Goal: Task Accomplishment & Management: Use online tool/utility

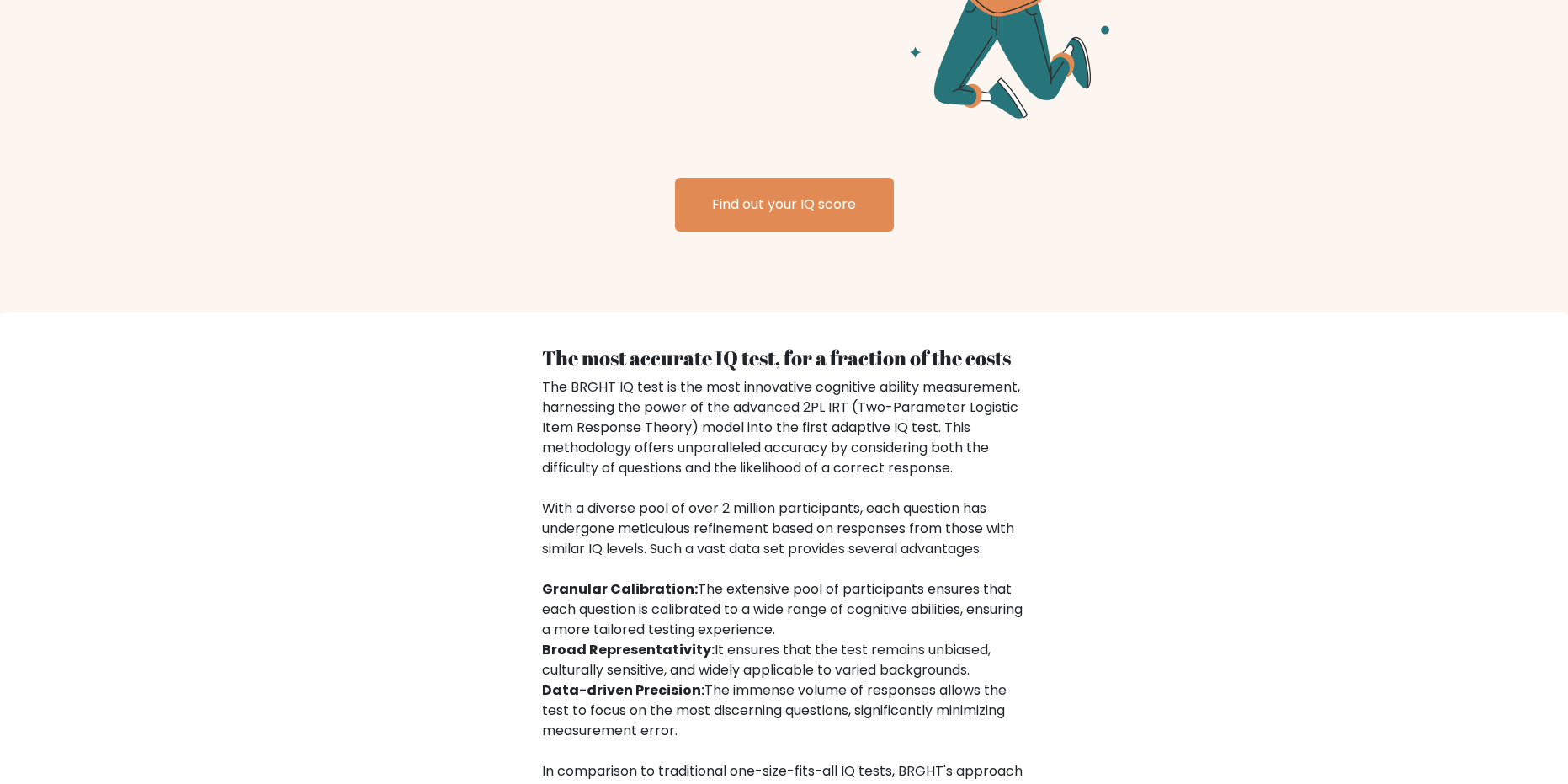
scroll to position [2585, 0]
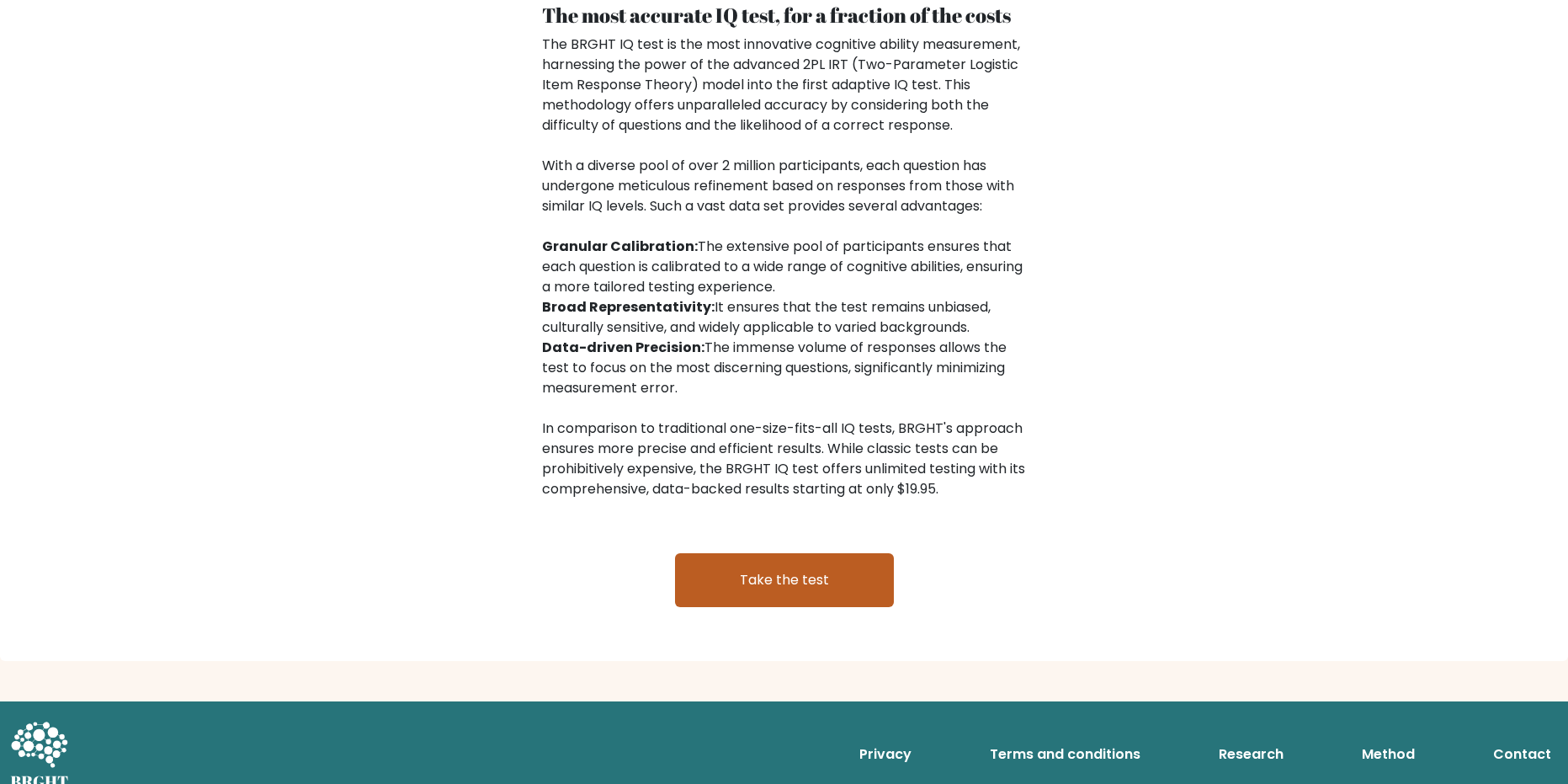
click at [743, 567] on link "Take the test" at bounding box center [784, 580] width 219 height 54
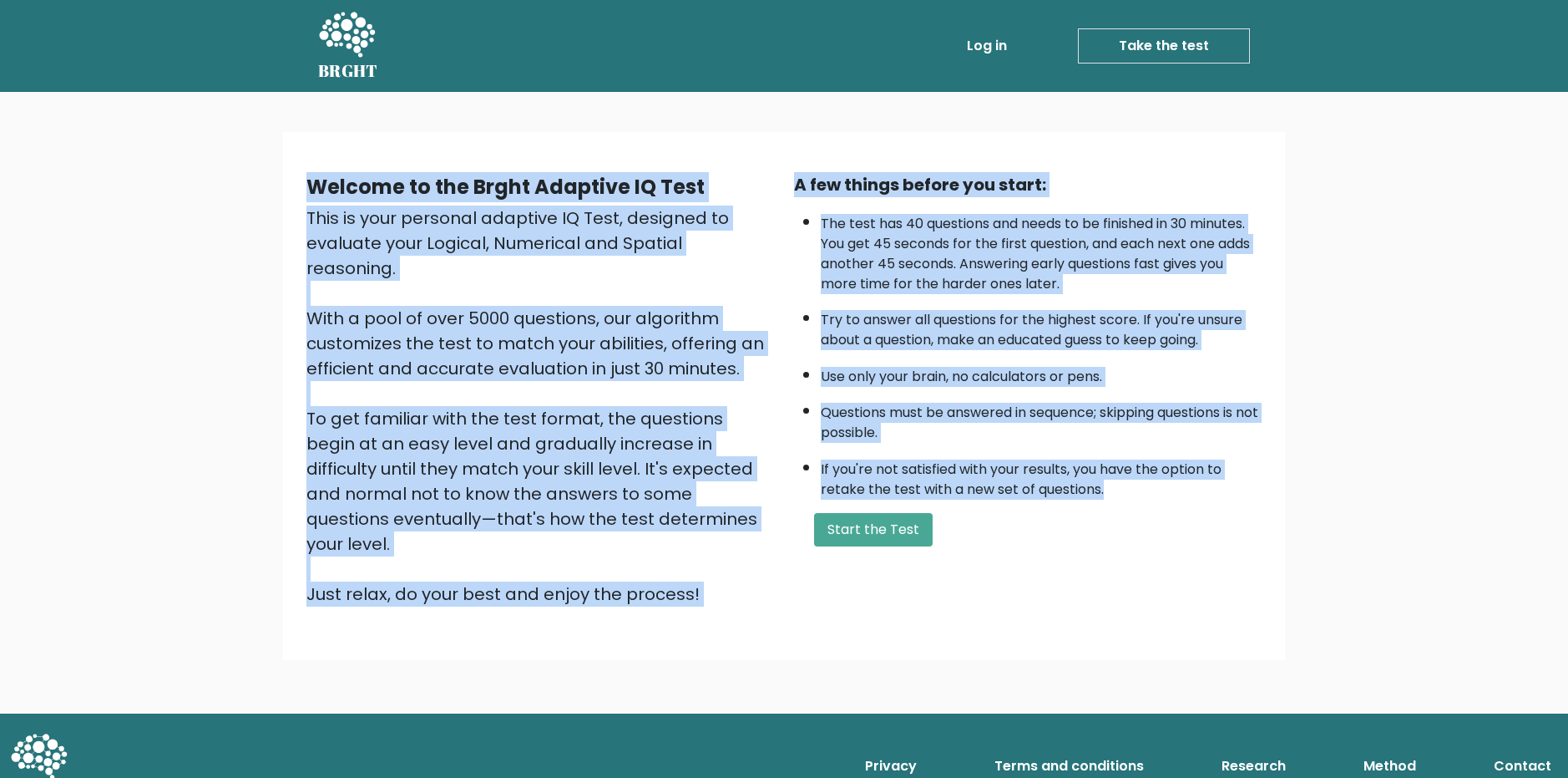
drag, startPoint x: 491, startPoint y: 197, endPoint x: 1177, endPoint y: 488, distance: 745.2
click at [1177, 488] on div "Welcome to the Brght Adaptive IQ Test This is your personal adaptive IQ Test, d…" at bounding box center [784, 395] width 982 height 475
